Goal: Information Seeking & Learning: Learn about a topic

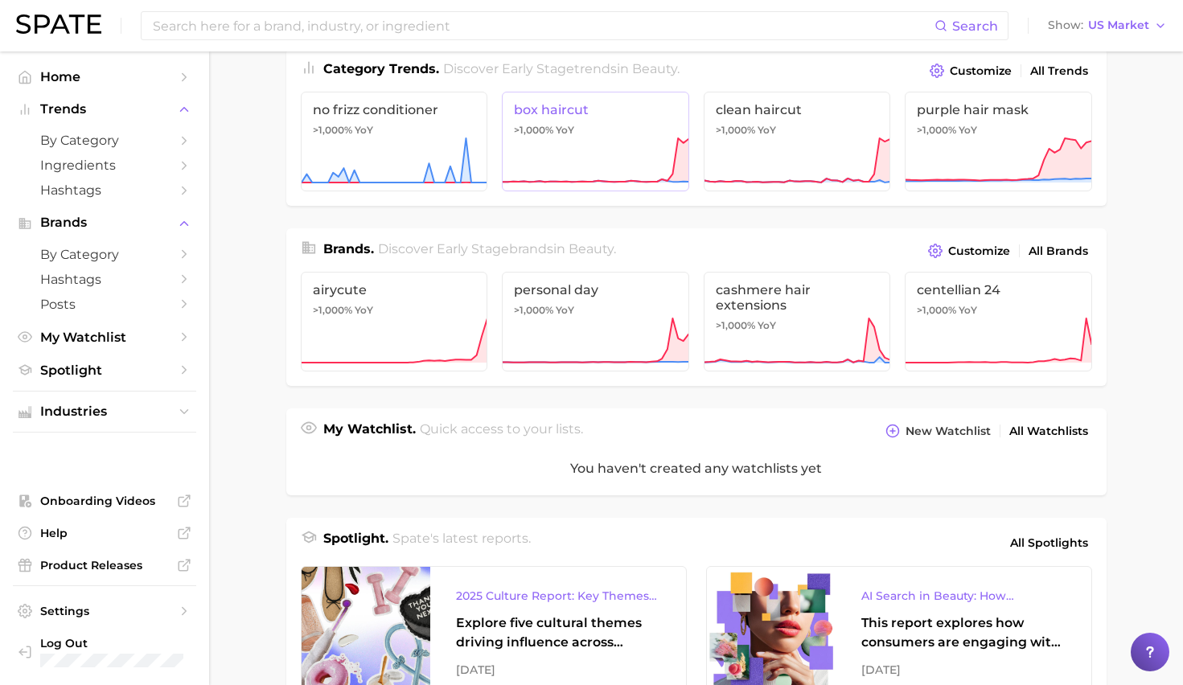
scroll to position [240, 0]
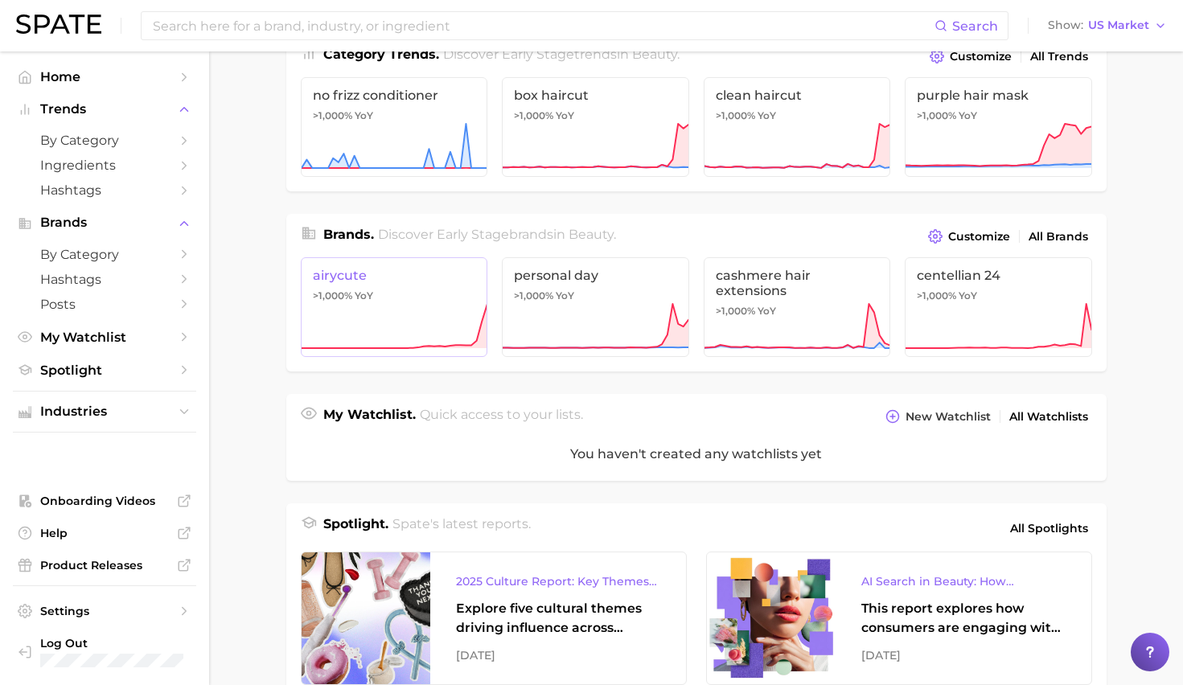
click at [414, 270] on span "airycute" at bounding box center [394, 275] width 163 height 15
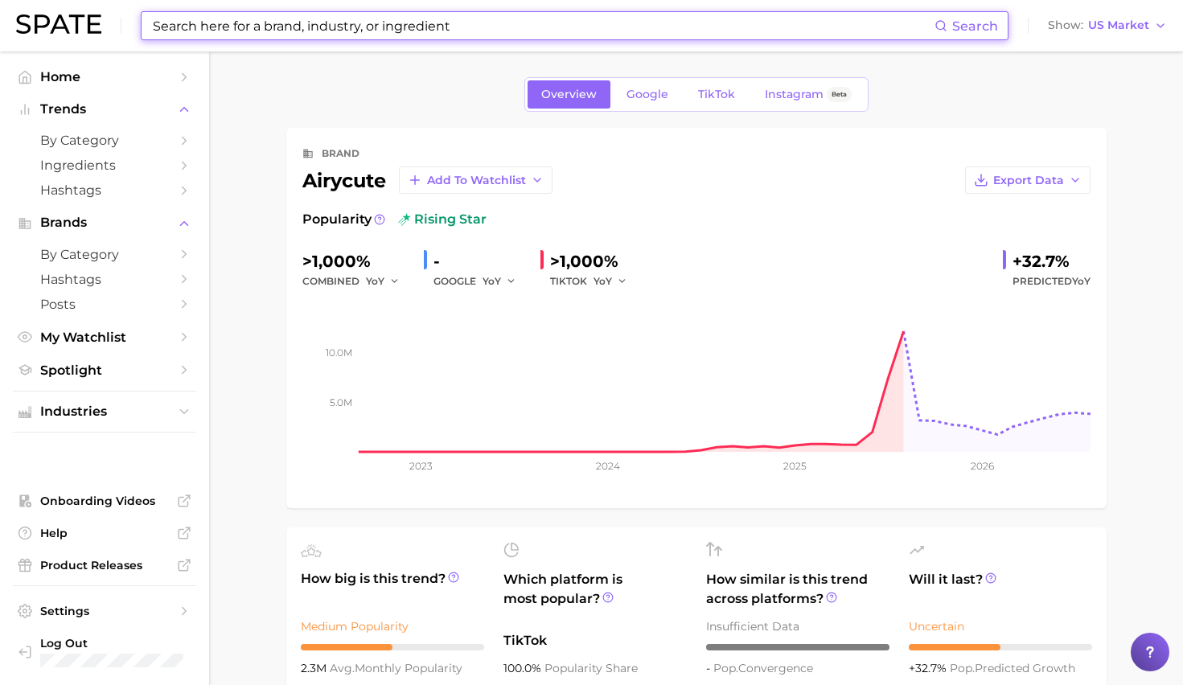
click at [261, 34] on input at bounding box center [542, 25] width 783 height 27
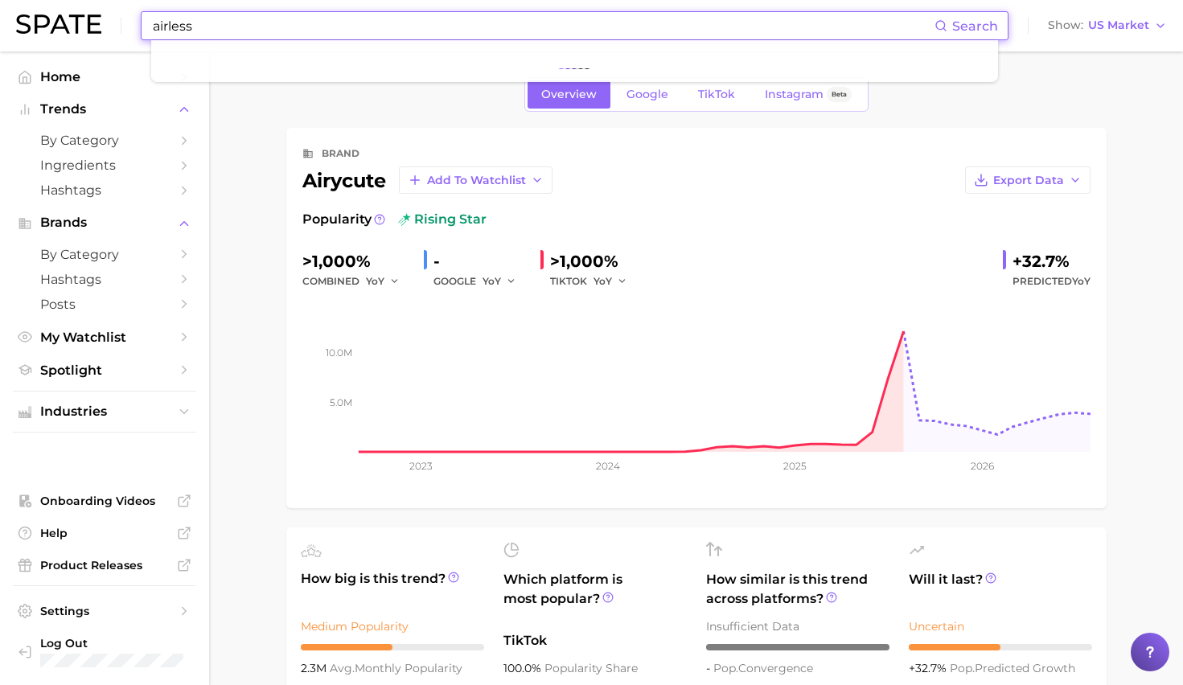
type input "airless"
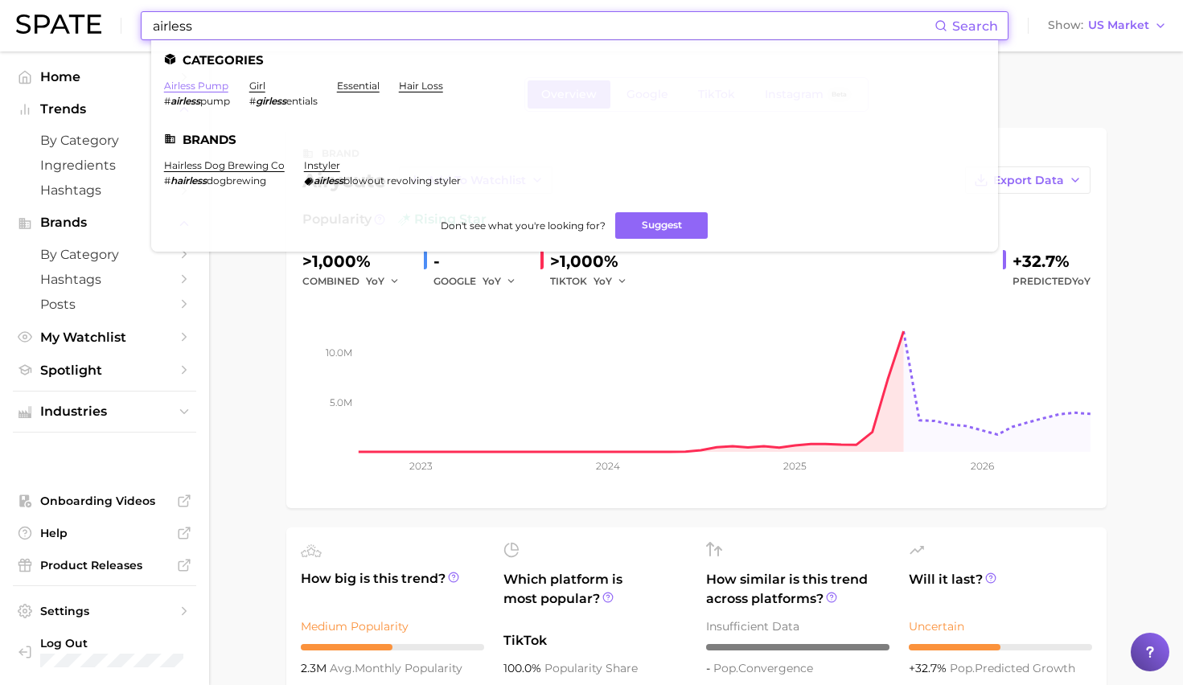
click at [200, 85] on link "airless pump" at bounding box center [196, 86] width 64 height 12
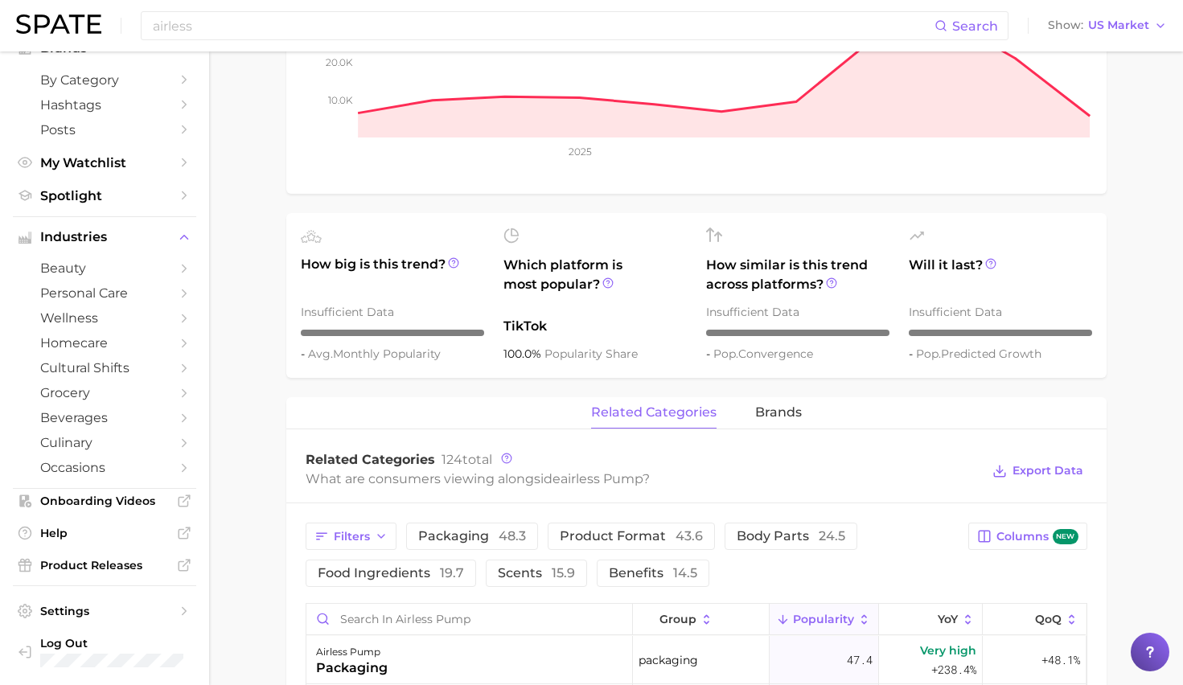
scroll to position [454, 0]
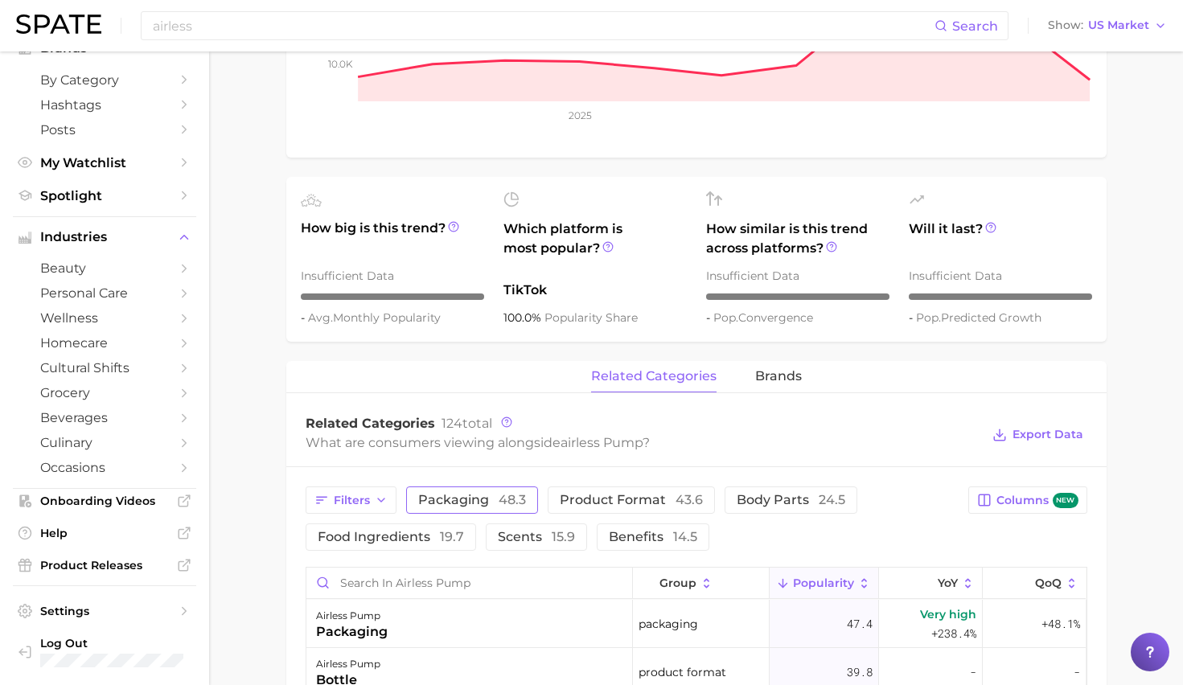
click at [460, 510] on button "packaging 48.3" at bounding box center [472, 499] width 132 height 27
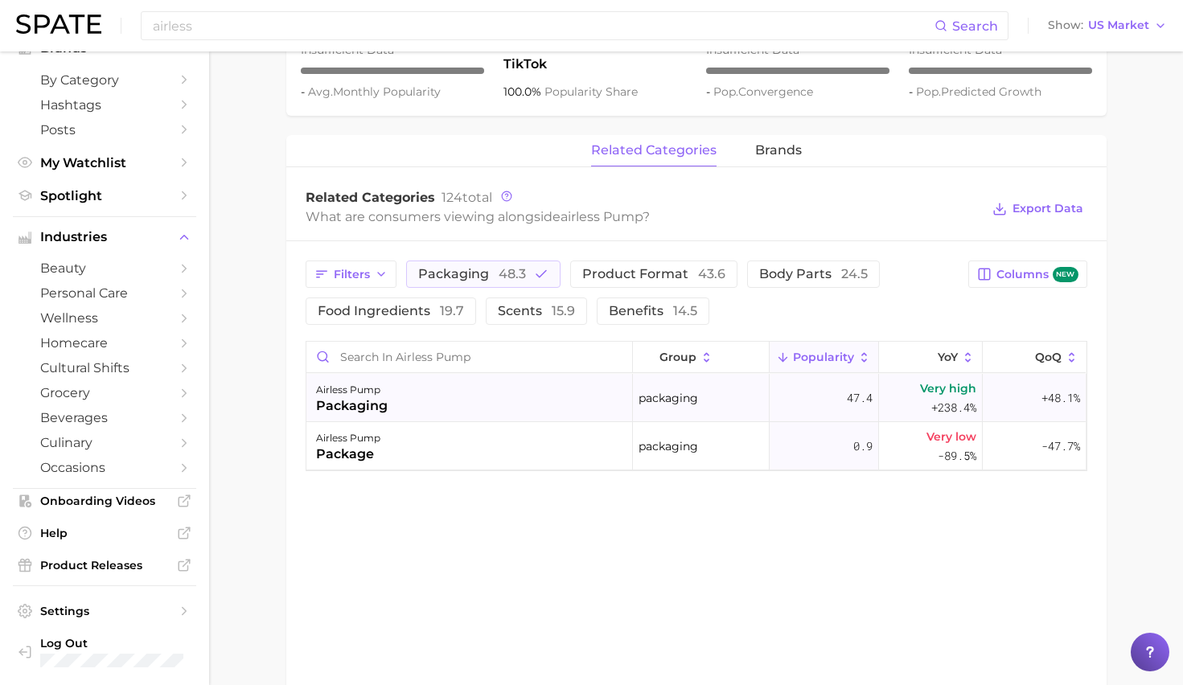
scroll to position [681, 0]
click at [355, 408] on div "packaging" at bounding box center [352, 405] width 72 height 19
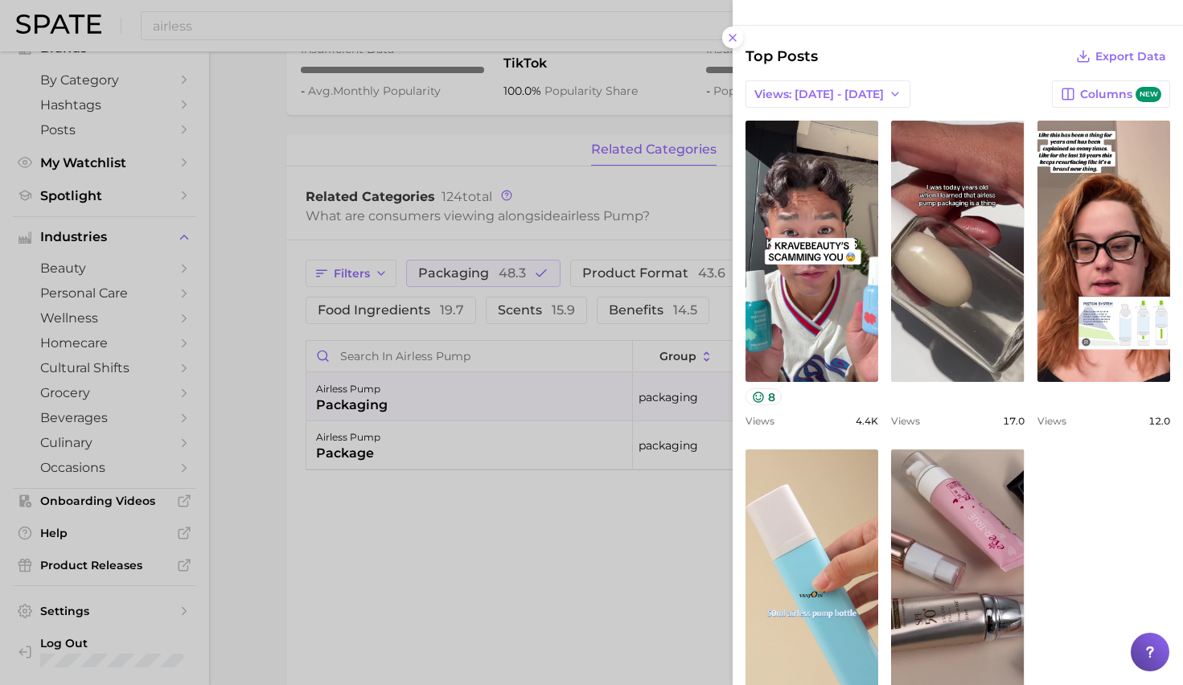
scroll to position [0, 0]
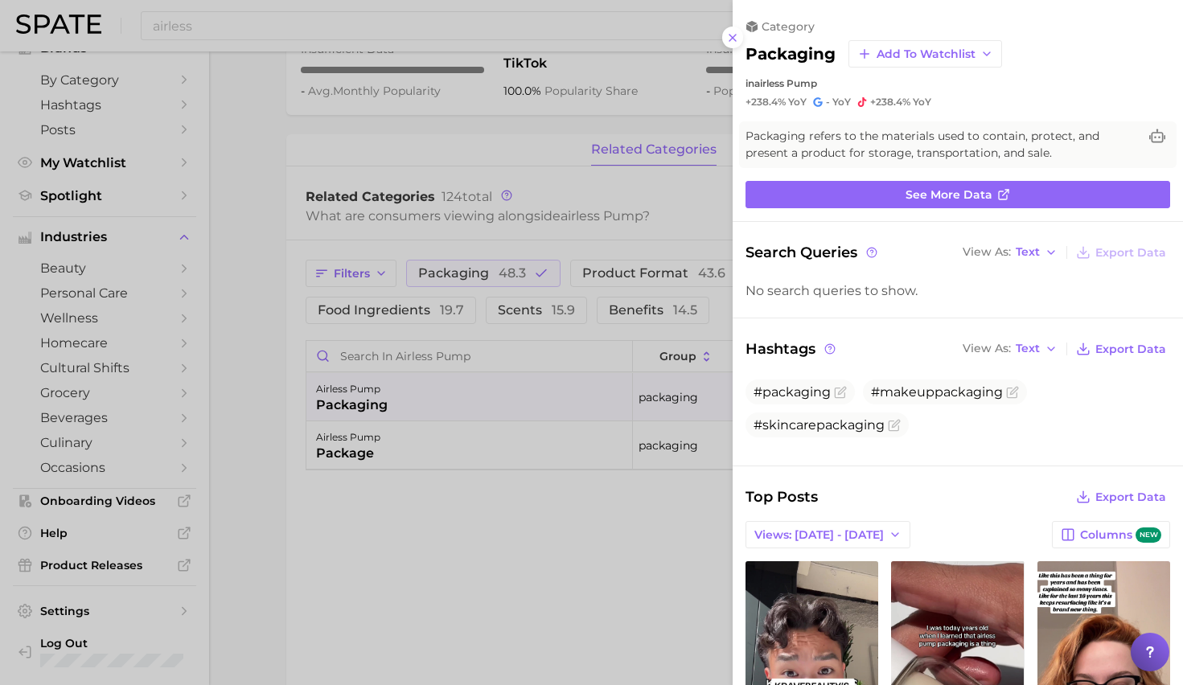
click at [598, 538] on div at bounding box center [591, 342] width 1183 height 685
